Goal: Find specific page/section: Find specific page/section

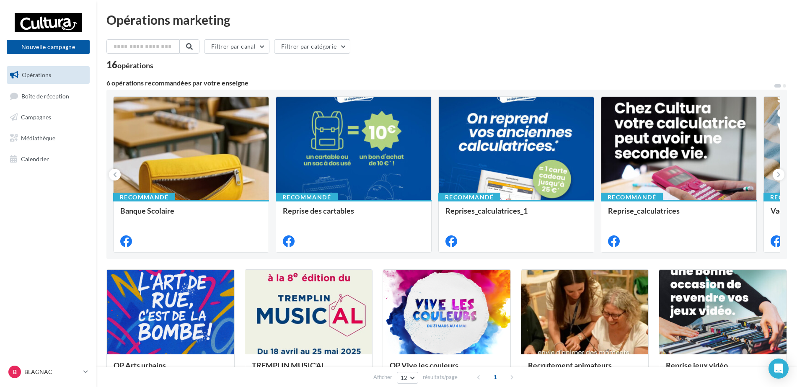
drag, startPoint x: 38, startPoint y: 92, endPoint x: 57, endPoint y: 67, distance: 31.1
click at [38, 92] on link "Boîte de réception" at bounding box center [48, 96] width 86 height 18
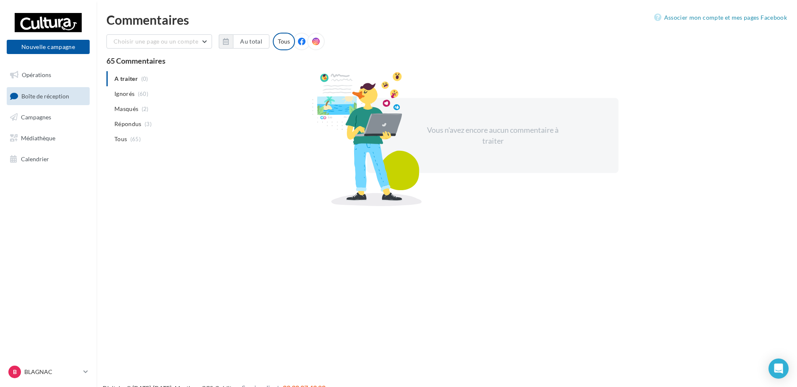
click at [36, 92] on link "Boîte de réception" at bounding box center [48, 96] width 86 height 18
